Goal: Transaction & Acquisition: Purchase product/service

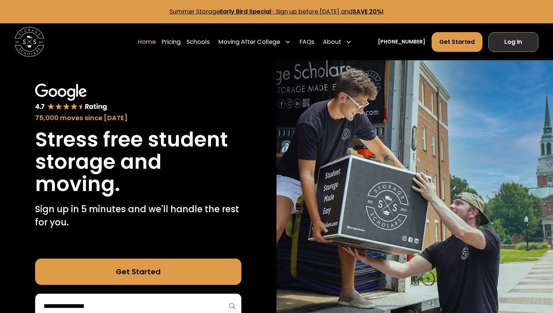
click at [504, 45] on link "Log In" at bounding box center [513, 42] width 50 height 20
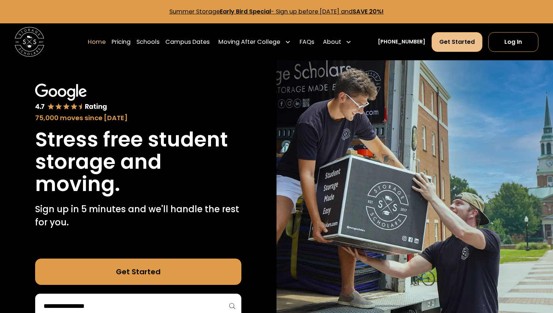
click at [453, 39] on link "Get Started" at bounding box center [456, 42] width 51 height 20
click at [314, 45] on link "FAQs" at bounding box center [306, 42] width 15 height 20
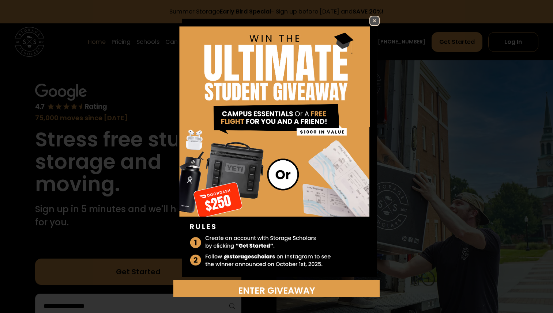
click at [377, 27] on img at bounding box center [276, 148] width 206 height 264
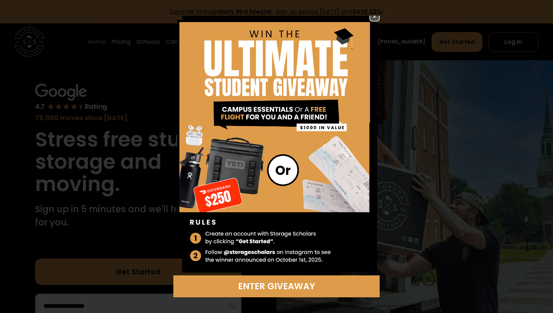
click at [377, 21] on link at bounding box center [374, 16] width 10 height 10
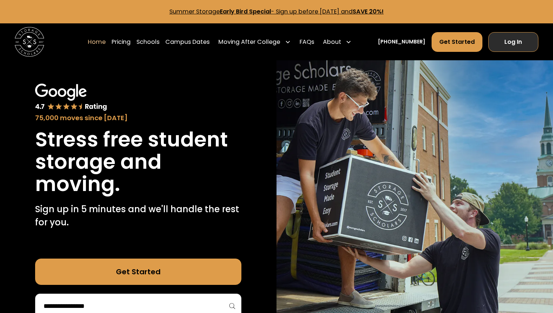
click at [513, 45] on link "Log In" at bounding box center [513, 42] width 50 height 20
click at [314, 43] on link "FAQs" at bounding box center [306, 42] width 15 height 20
click at [131, 40] on link "Pricing" at bounding box center [120, 42] width 19 height 20
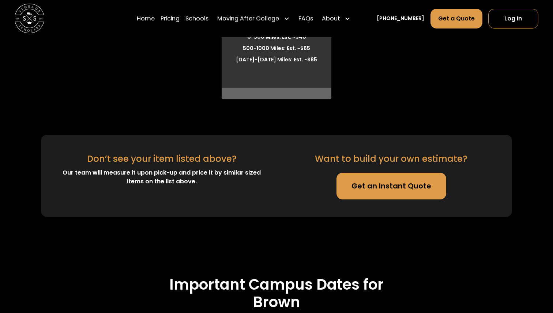
scroll to position [2365, 0]
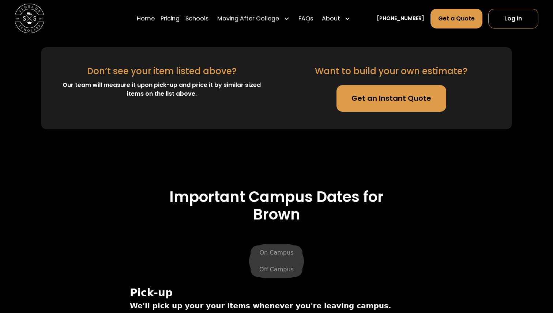
scroll to position [2446, 0]
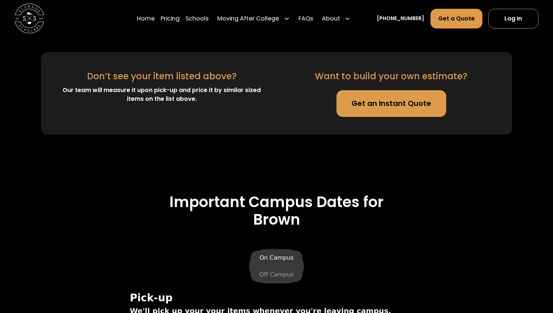
click at [281, 251] on label "On Campus" at bounding box center [276, 258] width 52 height 15
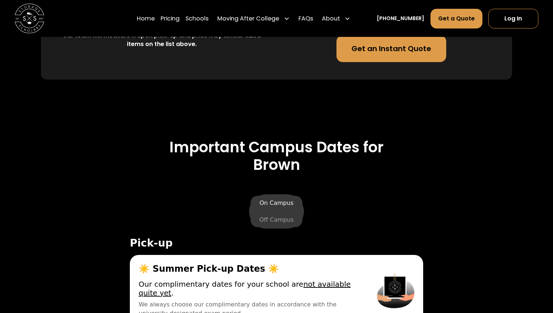
scroll to position [2506, 0]
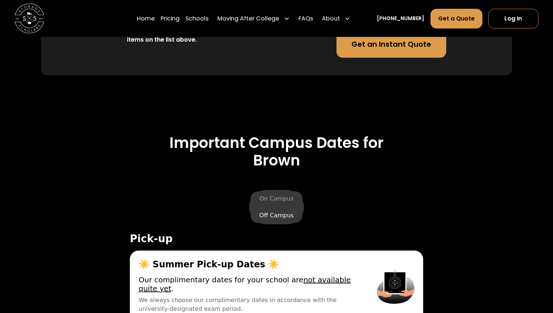
click at [286, 208] on label "Off Campus" at bounding box center [276, 215] width 52 height 15
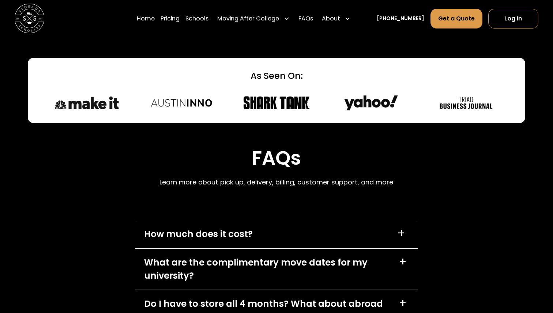
scroll to position [3306, 0]
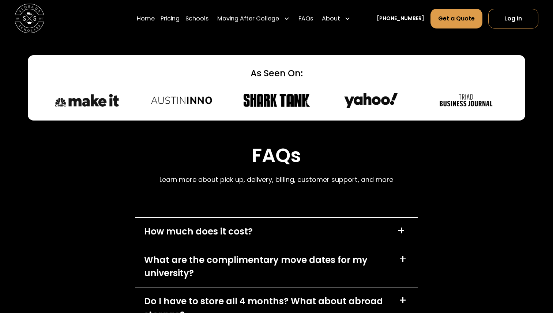
click at [277, 218] on div "How much does it cost? +" at bounding box center [276, 232] width 283 height 28
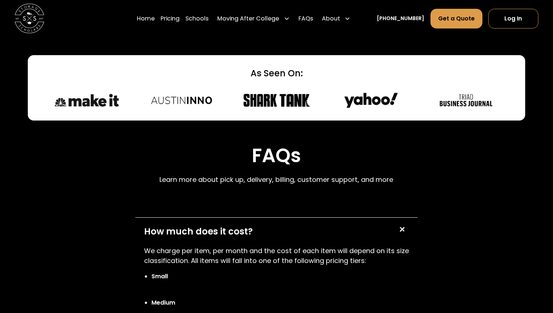
click at [277, 218] on div "How much does it cost? +" at bounding box center [276, 232] width 283 height 28
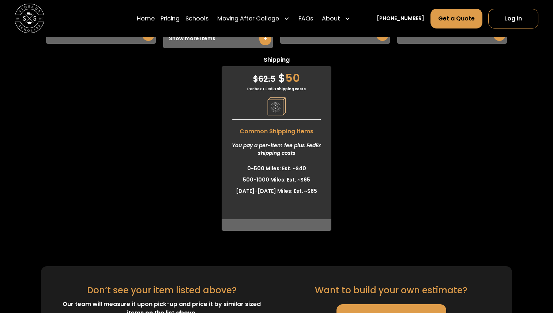
scroll to position [2287, 0]
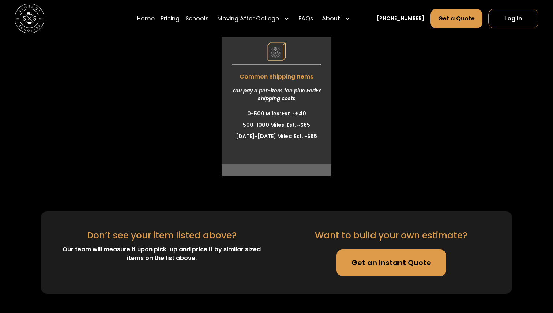
click at [373, 268] on link "Get an Instant Quote" at bounding box center [391, 263] width 110 height 26
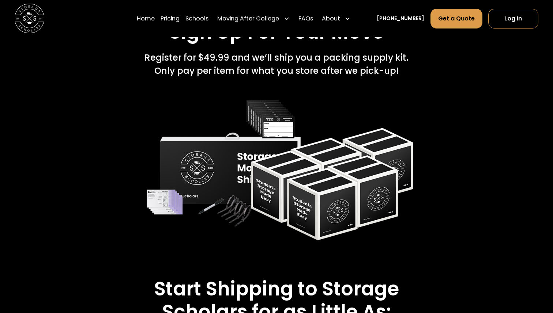
scroll to position [1121, 0]
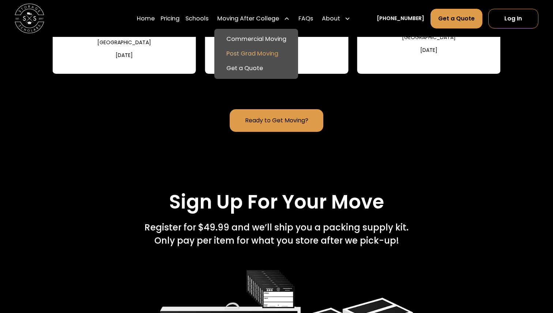
click at [252, 54] on link "Post Grad Moving" at bounding box center [256, 53] width 78 height 15
